Goal: Task Accomplishment & Management: Manage account settings

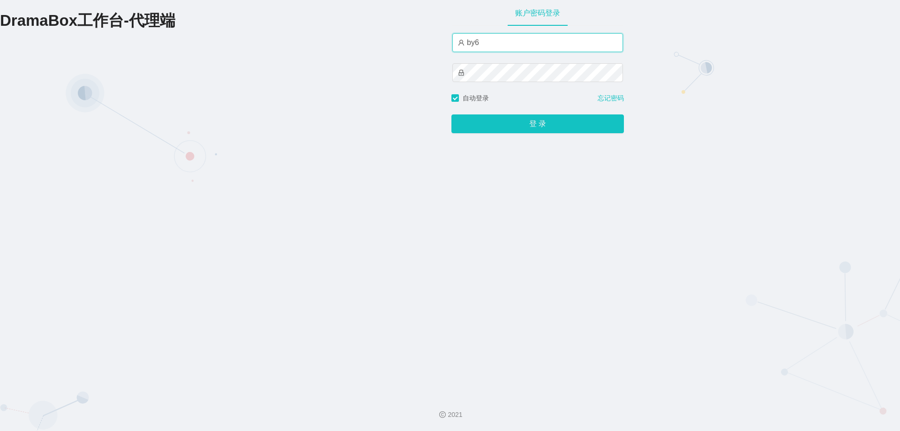
click at [531, 45] on input "by6" at bounding box center [537, 42] width 171 height 19
drag, startPoint x: 525, startPoint y: 44, endPoint x: 454, endPoint y: 43, distance: 71.2
click at [454, 43] on input "by6" at bounding box center [537, 42] width 171 height 19
click at [499, 45] on input "by6" at bounding box center [537, 42] width 171 height 19
click at [502, 46] on input "by6" at bounding box center [537, 42] width 171 height 19
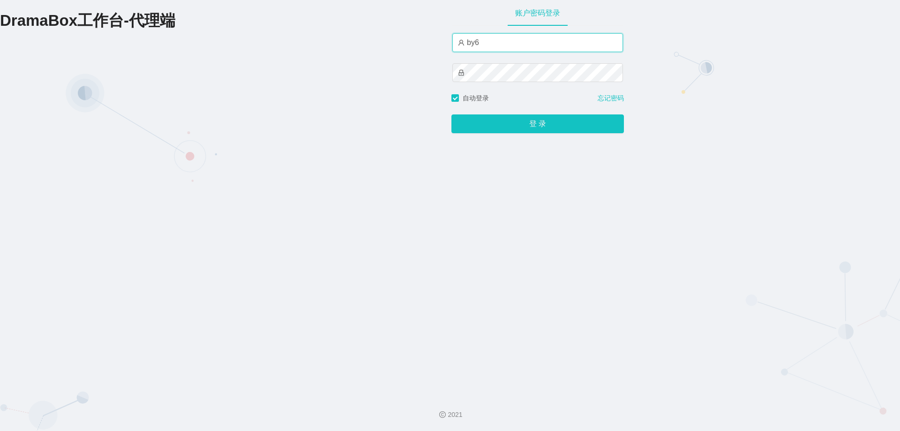
drag, startPoint x: 493, startPoint y: 39, endPoint x: 437, endPoint y: 38, distance: 56.7
click at [437, 38] on div "DramaBox工作台-代理端 账户密码登录 by6 自动登录 忘记密码 登 录" at bounding box center [450, 193] width 900 height 387
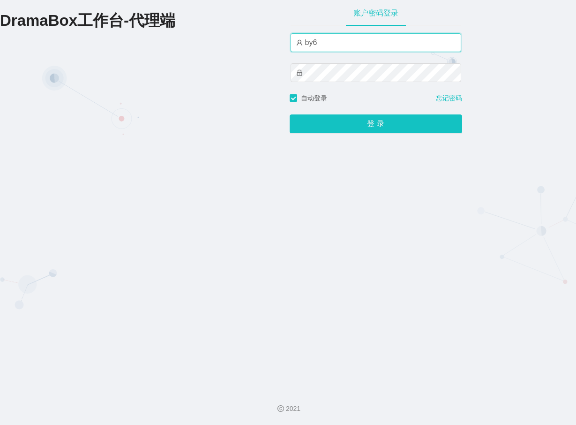
click at [338, 46] on input "by6" at bounding box center [376, 42] width 171 height 19
drag, startPoint x: 347, startPoint y: 45, endPoint x: 290, endPoint y: 44, distance: 56.7
click at [291, 44] on input "by6" at bounding box center [376, 42] width 171 height 19
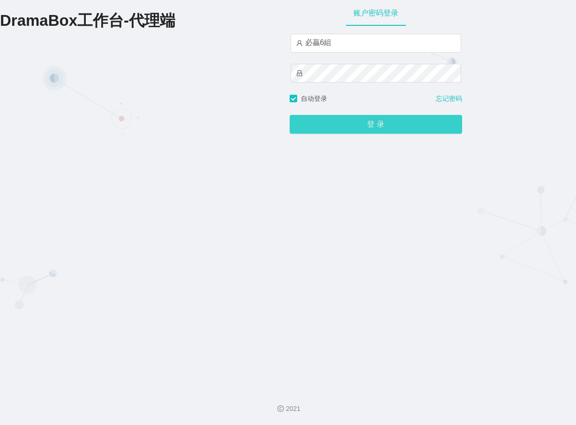
click at [430, 118] on button "登 录" at bounding box center [376, 124] width 172 height 19
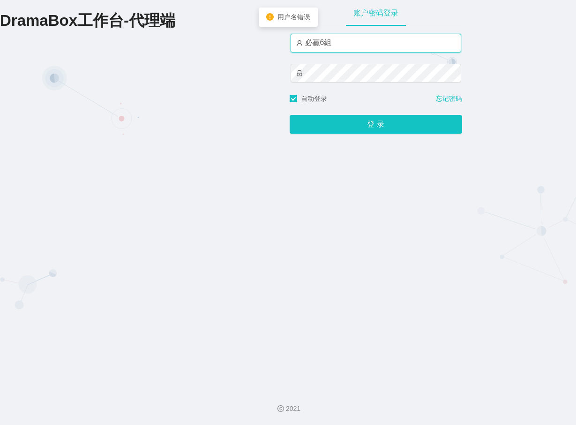
drag, startPoint x: 281, startPoint y: 42, endPoint x: 223, endPoint y: 37, distance: 57.8
click at [226, 39] on div "DramaBox工作台-代理端 账户密码登录 必贏6組 自动登录 忘记密码 登 录" at bounding box center [288, 190] width 576 height 381
type input "回"
type input "HK06"
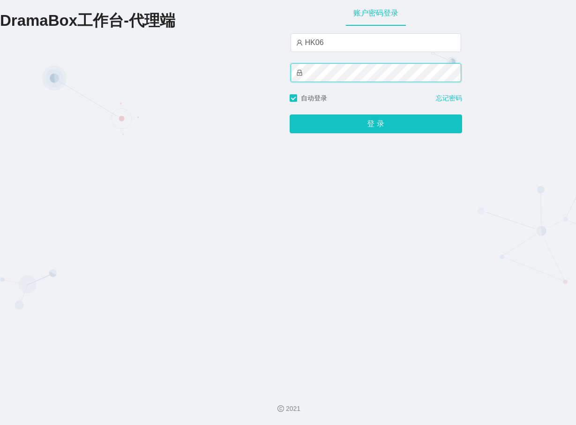
click at [290, 114] on button "登 录" at bounding box center [376, 123] width 172 height 19
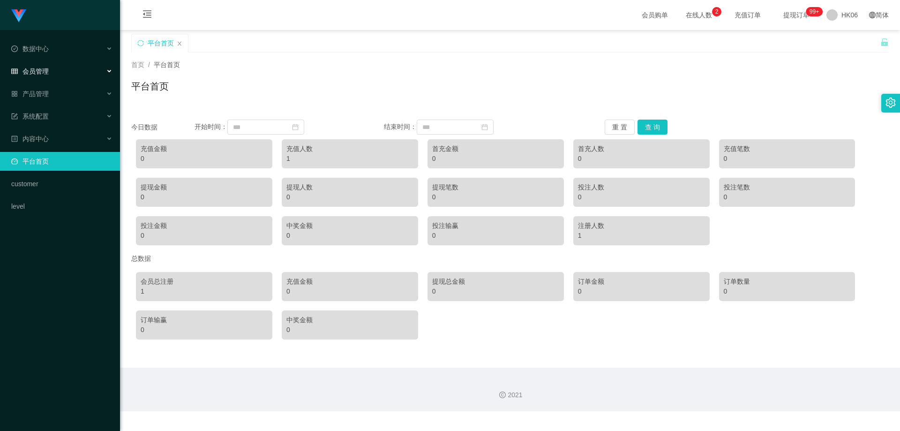
click at [54, 67] on div "会员管理" at bounding box center [60, 71] width 120 height 19
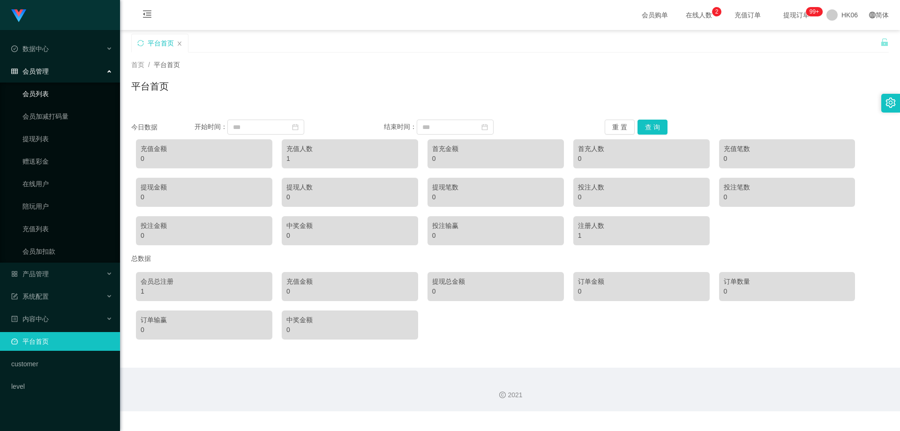
click at [43, 94] on link "会员列表" at bounding box center [67, 93] width 90 height 19
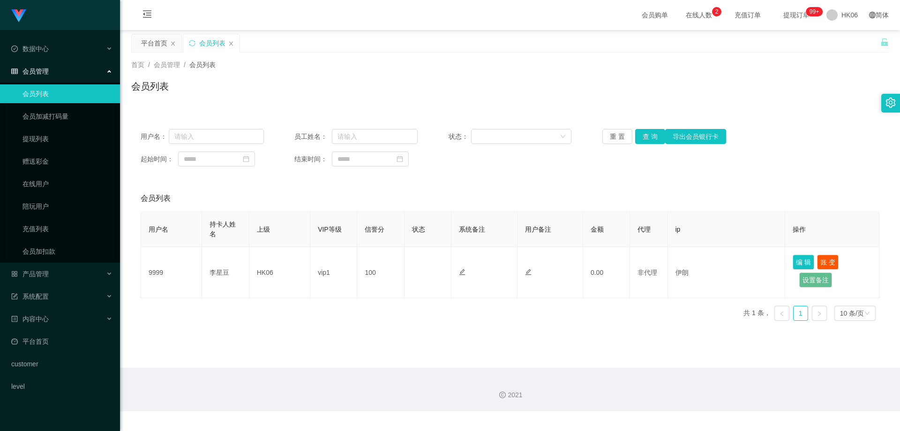
click at [239, 113] on div "用户名： 员工姓名： 状态： 重 置 查 询 导出会员银行卡 起始时间： 结束时间： 会员列表 用户名 持卡人姓名 上级 VIP等级 信誉分 状态 系统备注 …" at bounding box center [509, 218] width 757 height 220
click at [841, 19] on span "HK06" at bounding box center [849, 15] width 16 height 30
click at [846, 45] on li "退出登录" at bounding box center [849, 41] width 70 height 15
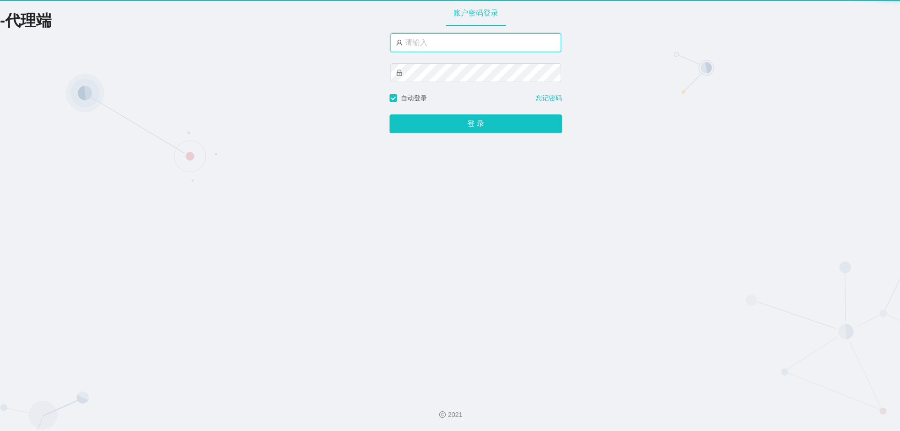
type input "HK06"
